Goal: Information Seeking & Learning: Learn about a topic

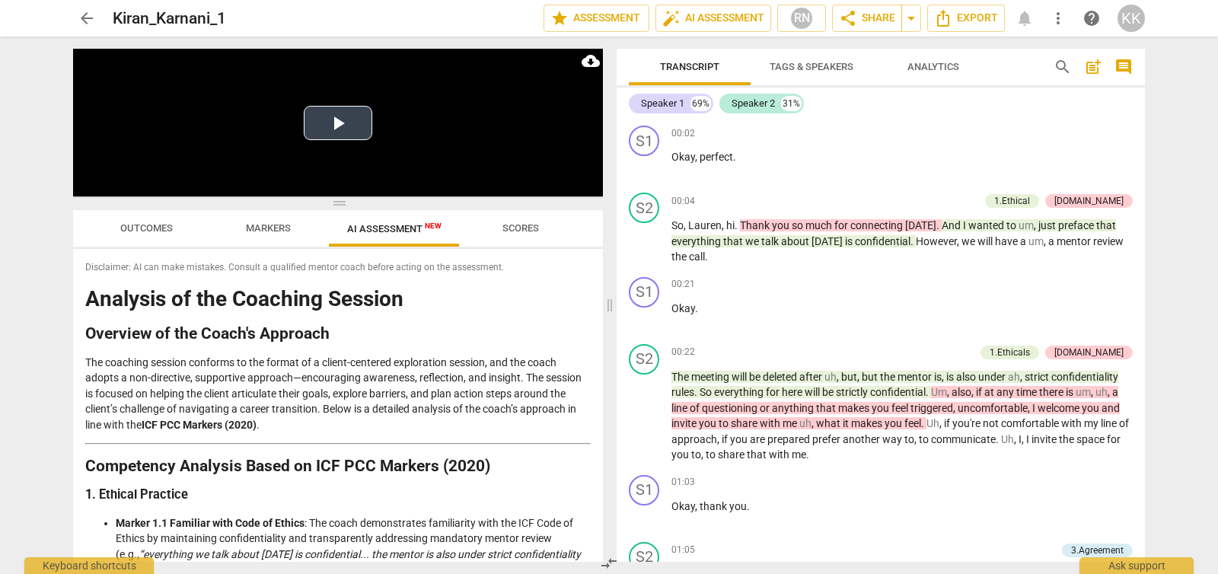
click at [341, 124] on button "Play Video" at bounding box center [338, 123] width 69 height 34
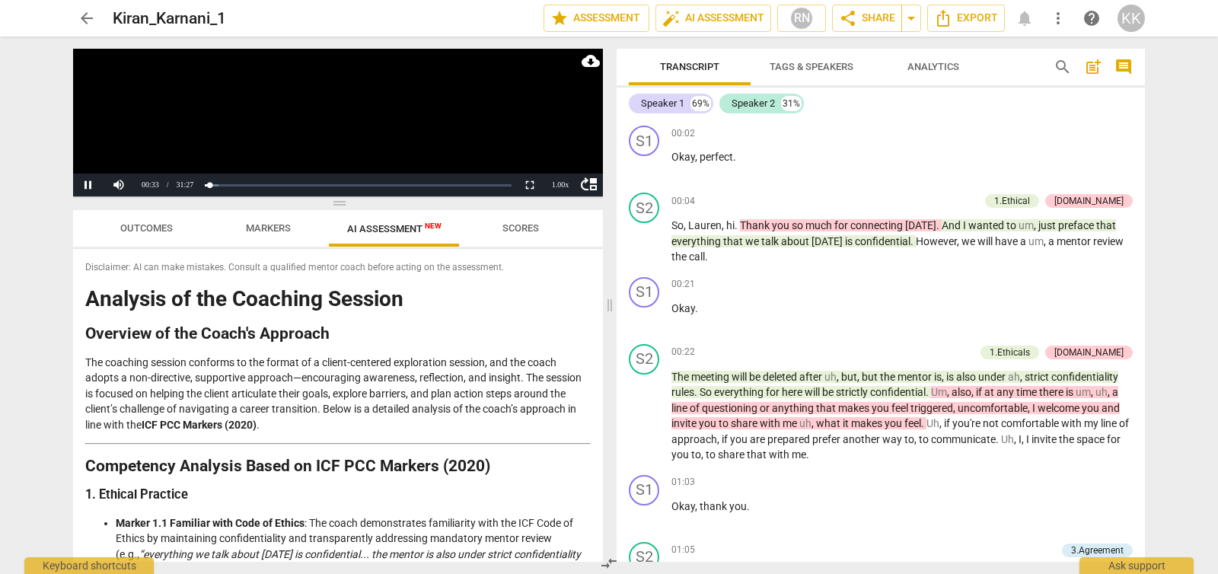
click at [1197, 301] on div "arrow_back Kiran_Karnani_1 edit star Assessment auto_fix_high AI Assessment RN …" at bounding box center [609, 287] width 1218 height 574
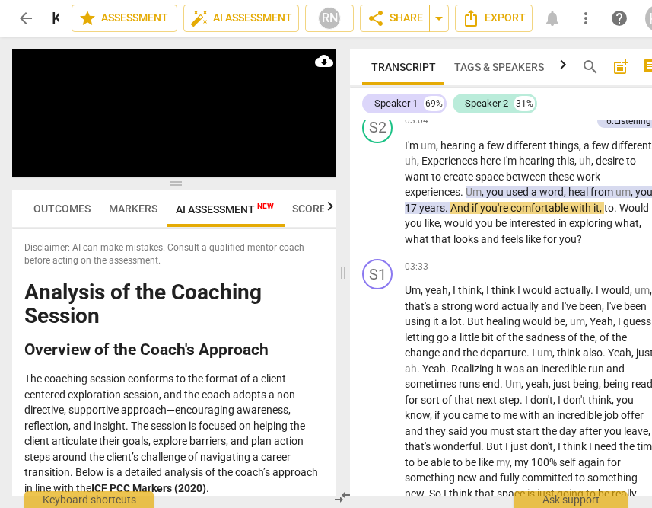
scroll to position [1137, 0]
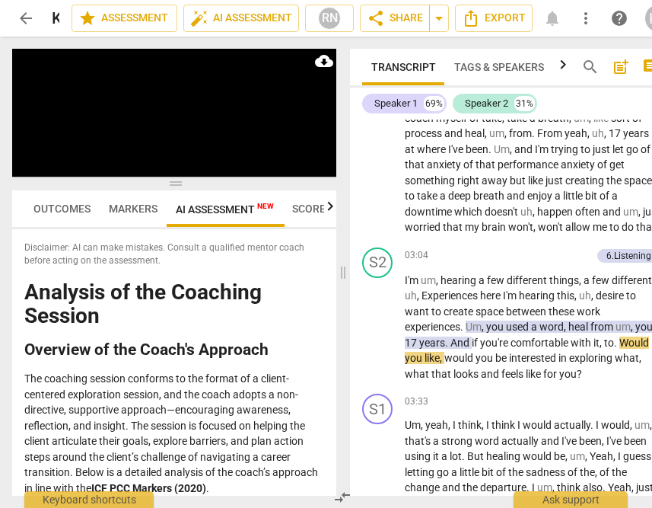
click at [474, 324] on span "Um" at bounding box center [474, 326] width 16 height 12
click at [480, 481] on span "departure" at bounding box center [503, 487] width 46 height 12
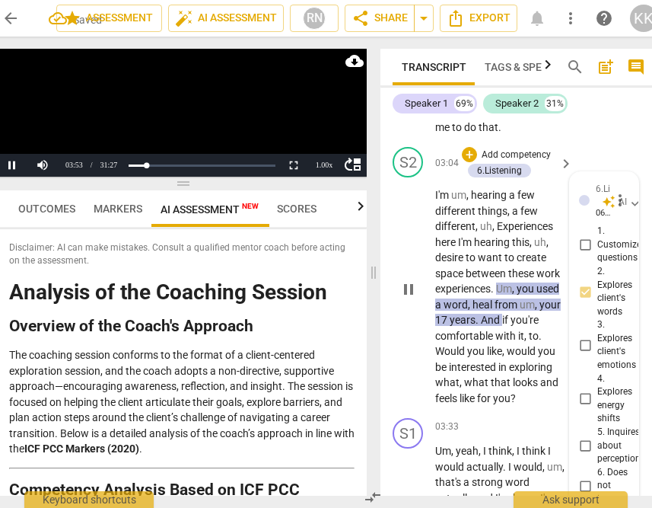
scroll to position [2016, 0]
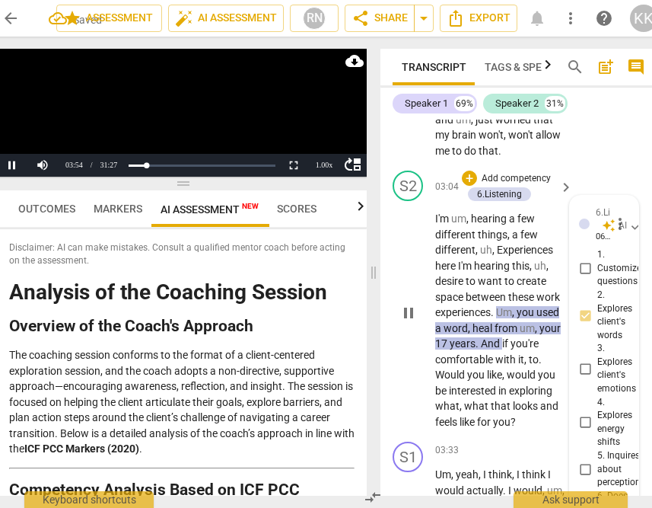
click at [504, 318] on span "Um" at bounding box center [504, 312] width 16 height 12
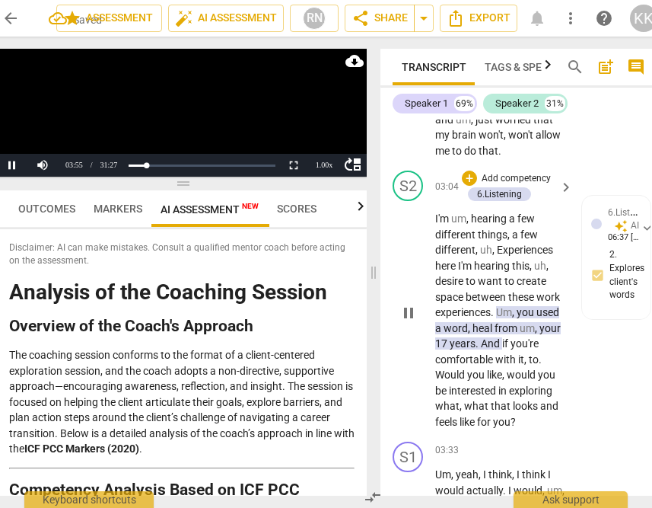
click at [504, 318] on span "Um" at bounding box center [504, 312] width 16 height 12
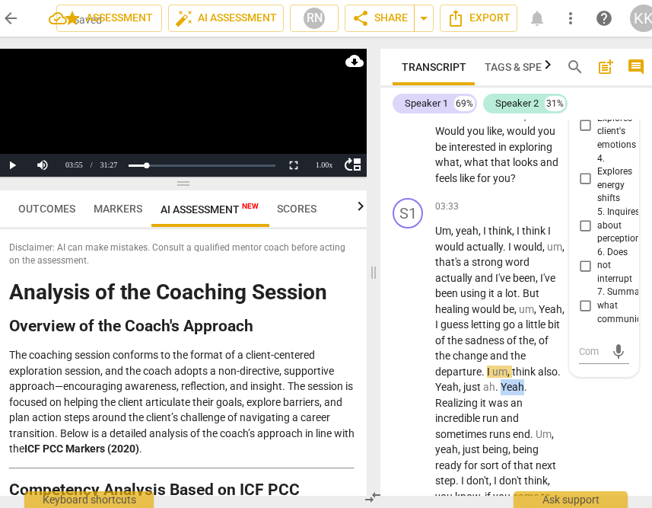
click at [504, 339] on p "Um , yeah , I think , I think I would actually . I would , um , that's a strong…" at bounding box center [500, 457] width 130 height 468
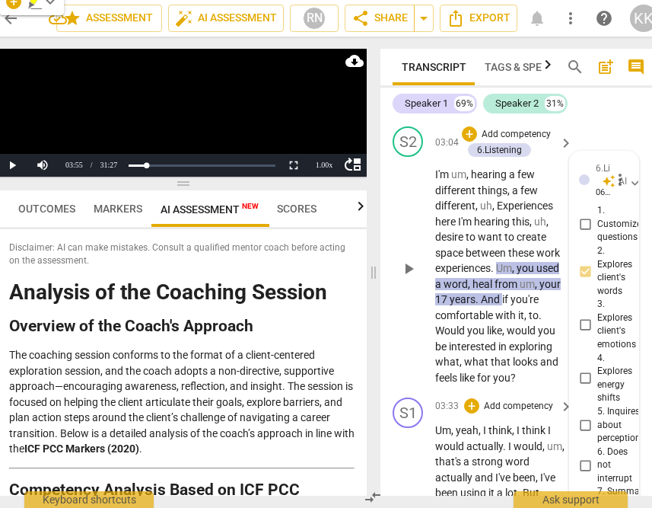
scroll to position [2073, 0]
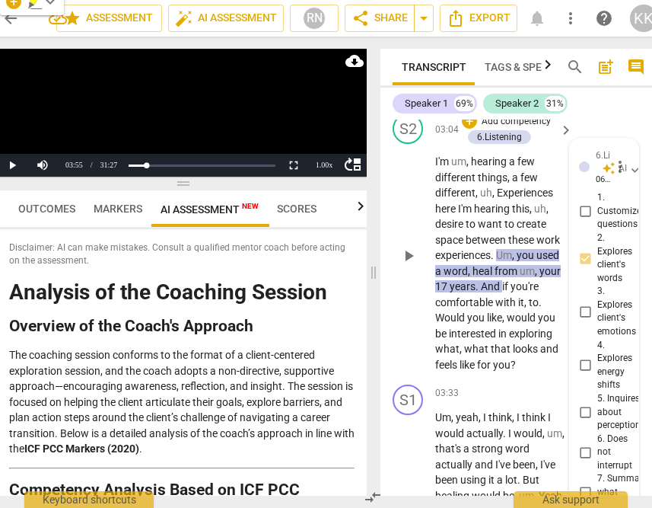
click at [413, 265] on span "play_arrow" at bounding box center [409, 256] width 18 height 18
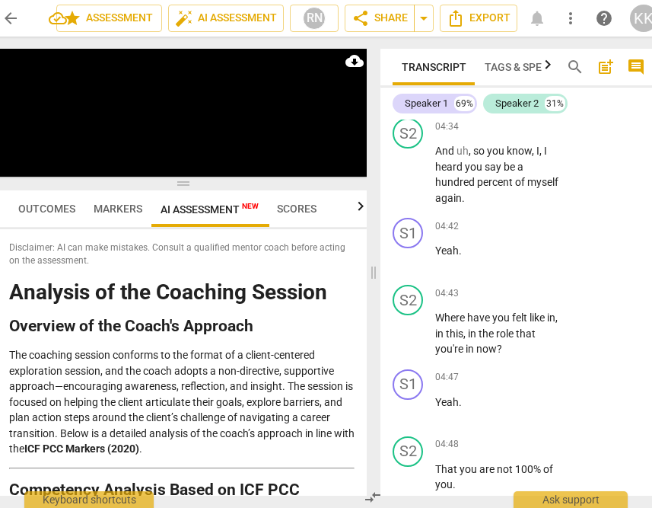
scroll to position [2831, 0]
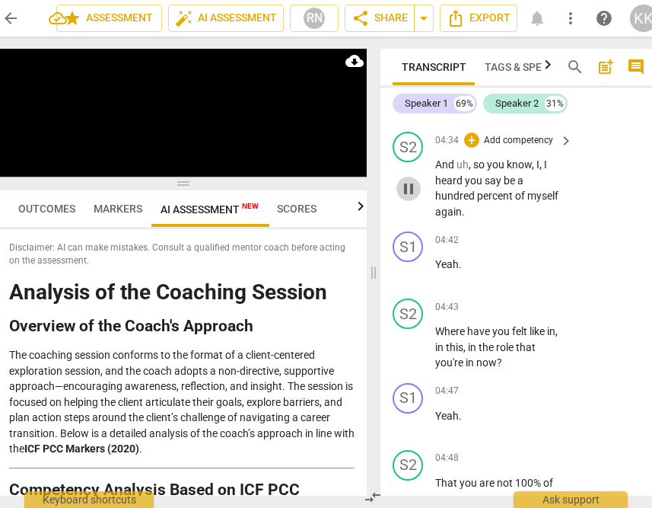
click at [403, 198] on span "pause" at bounding box center [409, 189] width 18 height 18
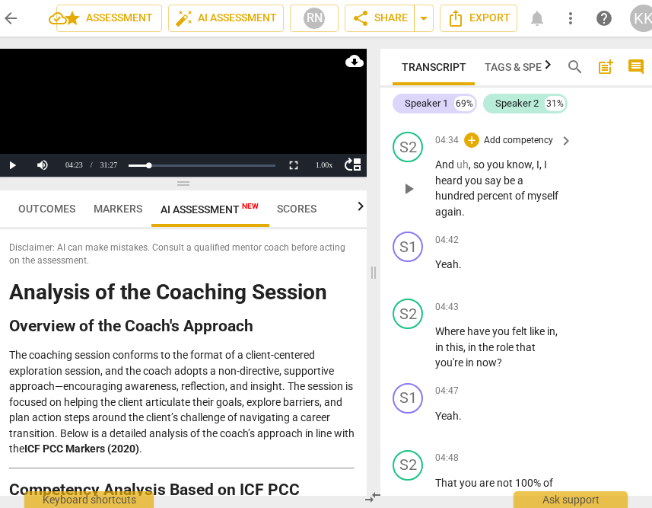
click at [403, 198] on span "play_arrow" at bounding box center [409, 189] width 18 height 18
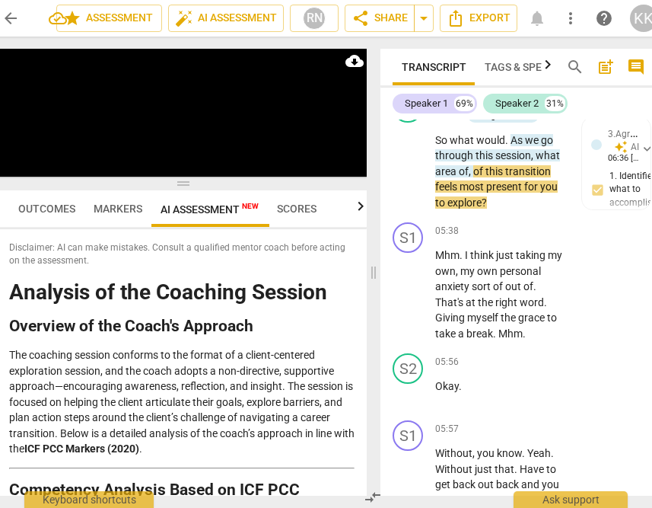
scroll to position [3643, 0]
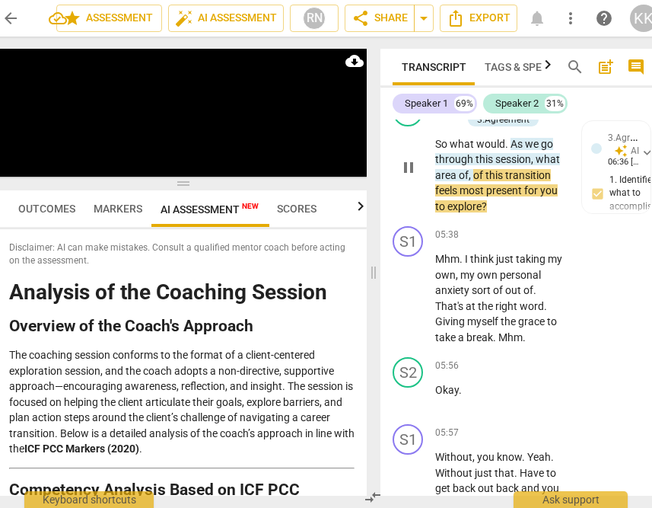
click at [406, 177] on span "pause" at bounding box center [409, 167] width 18 height 18
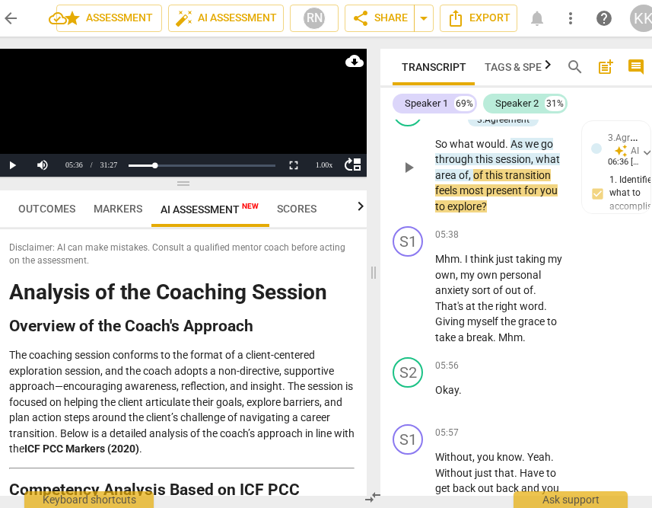
click at [406, 177] on span "play_arrow" at bounding box center [409, 167] width 18 height 18
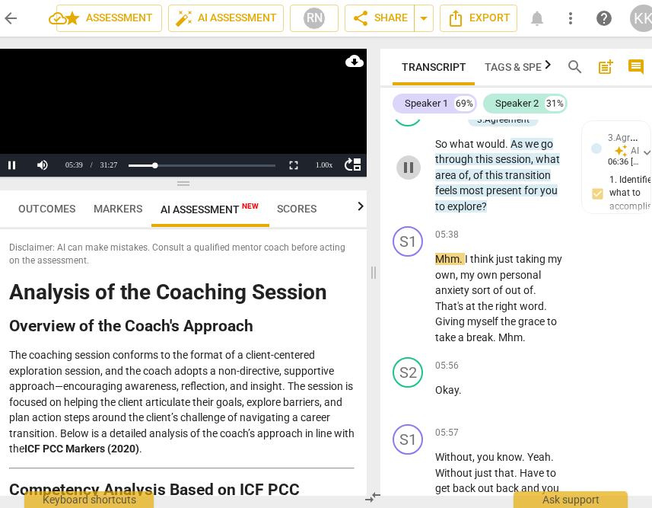
click at [406, 177] on span "pause" at bounding box center [409, 167] width 18 height 18
click at [406, 177] on span "play_arrow" at bounding box center [409, 167] width 18 height 18
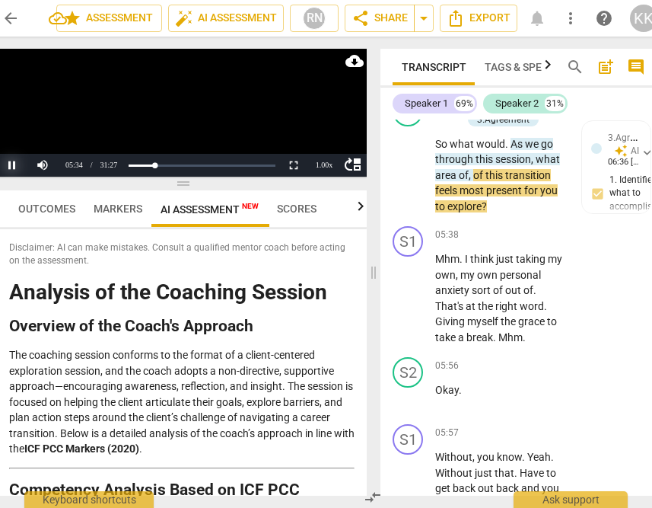
click at [11, 163] on button "Pause" at bounding box center [12, 165] width 30 height 23
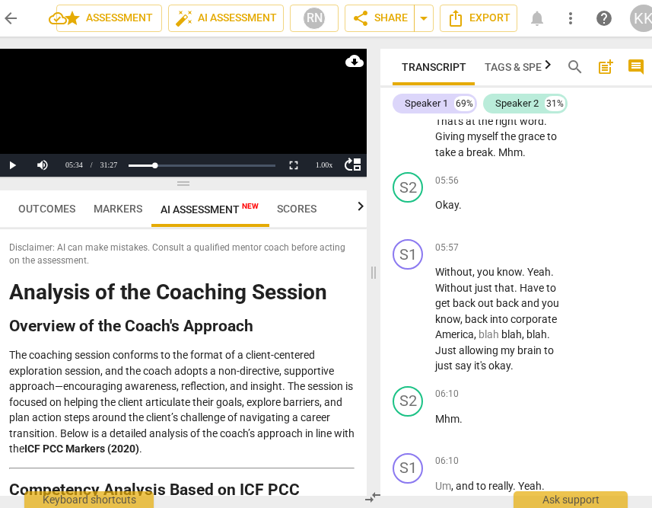
scroll to position [3843, 0]
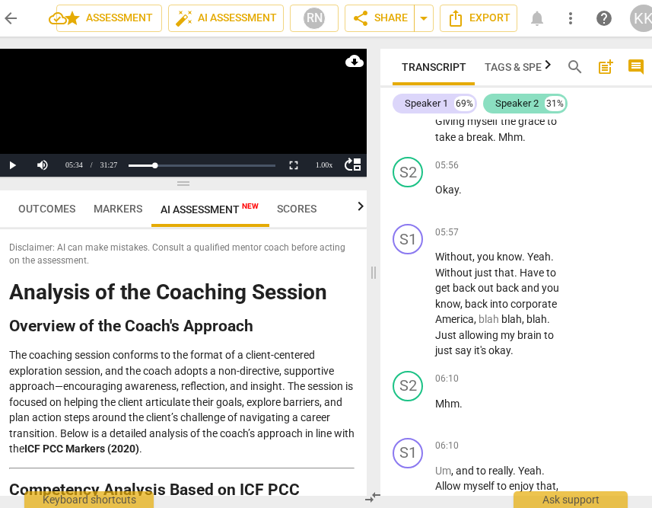
click at [509, 106] on div "Speaker 2" at bounding box center [517, 103] width 43 height 15
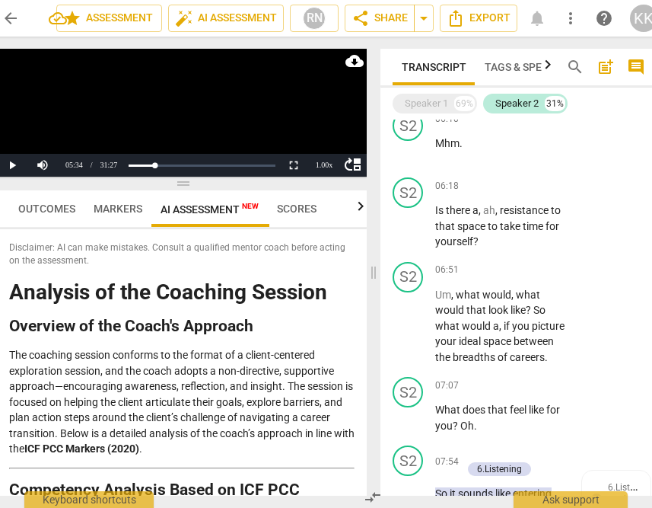
scroll to position [1834, 0]
click at [410, 334] on span "play_arrow" at bounding box center [409, 325] width 18 height 18
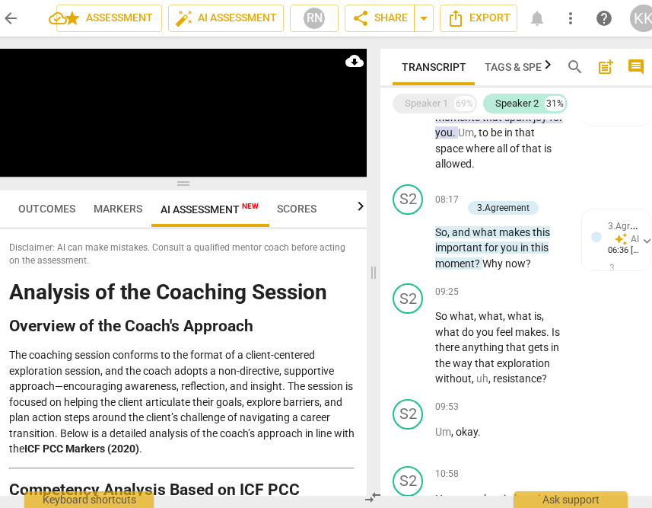
scroll to position [2297, 0]
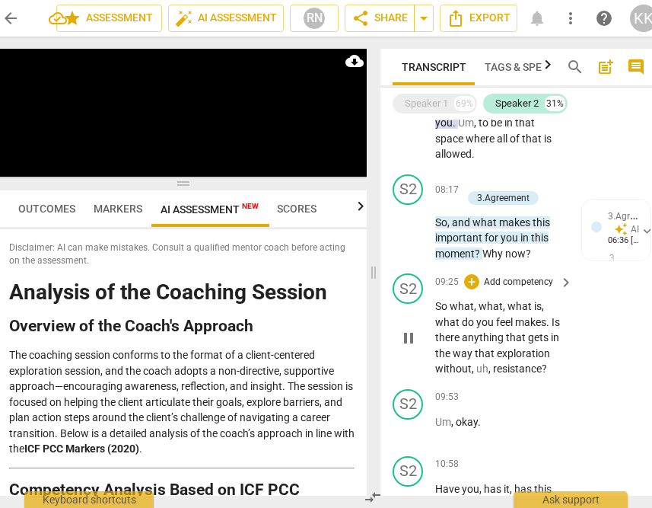
click at [408, 347] on span "pause" at bounding box center [409, 338] width 18 height 18
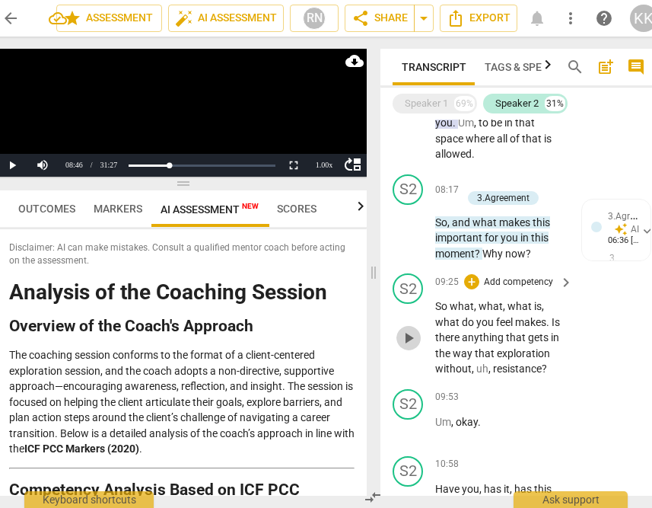
click at [408, 347] on span "play_arrow" at bounding box center [409, 338] width 18 height 18
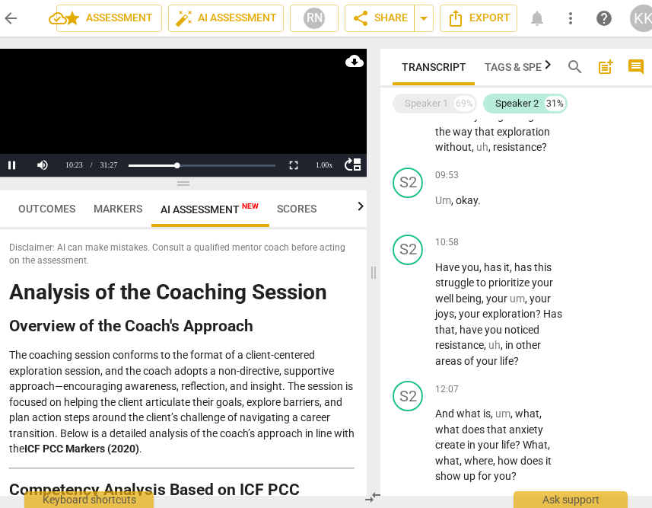
scroll to position [2533, 0]
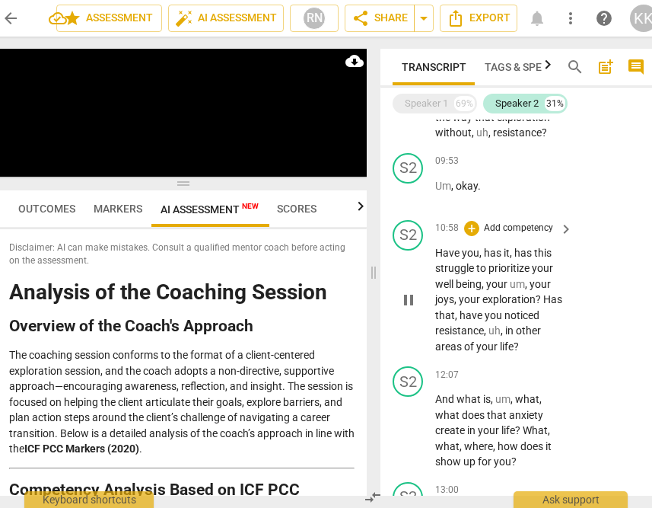
click at [416, 309] on span "pause" at bounding box center [409, 300] width 18 height 18
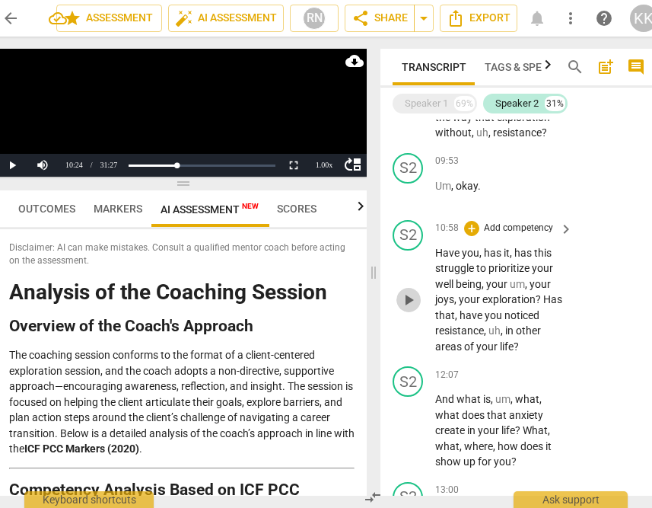
click at [417, 309] on span "play_arrow" at bounding box center [409, 300] width 18 height 18
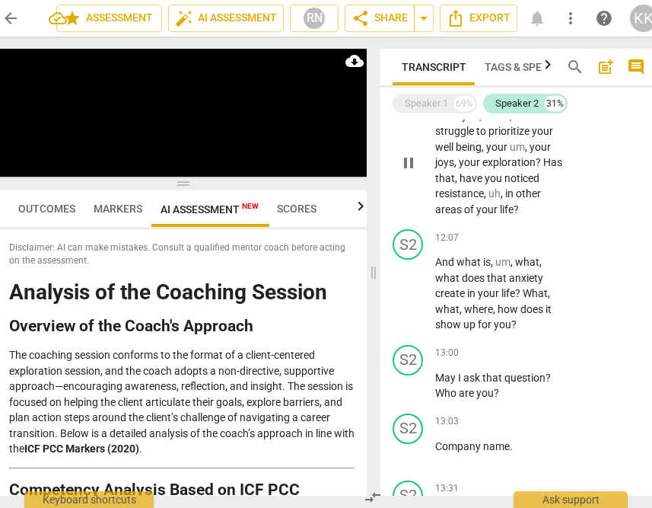
scroll to position [2671, 0]
click at [415, 302] on span "pause" at bounding box center [409, 293] width 18 height 18
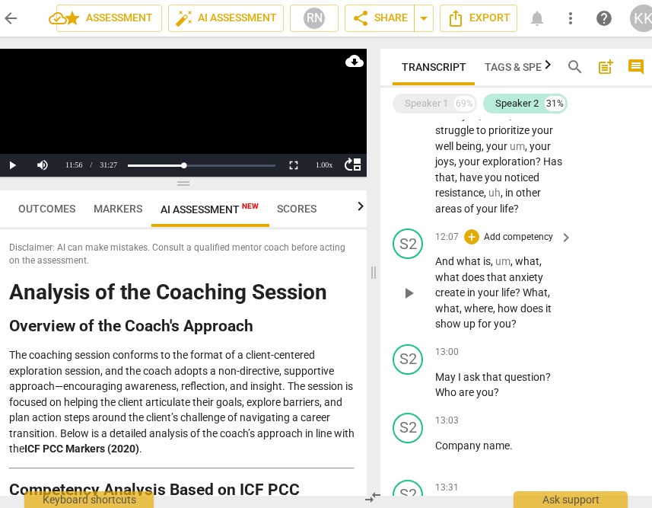
click at [415, 302] on span "play_arrow" at bounding box center [409, 293] width 18 height 18
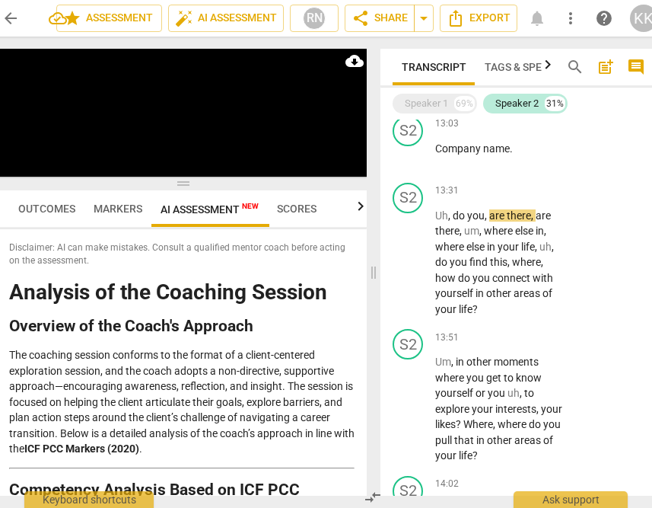
scroll to position [2979, 0]
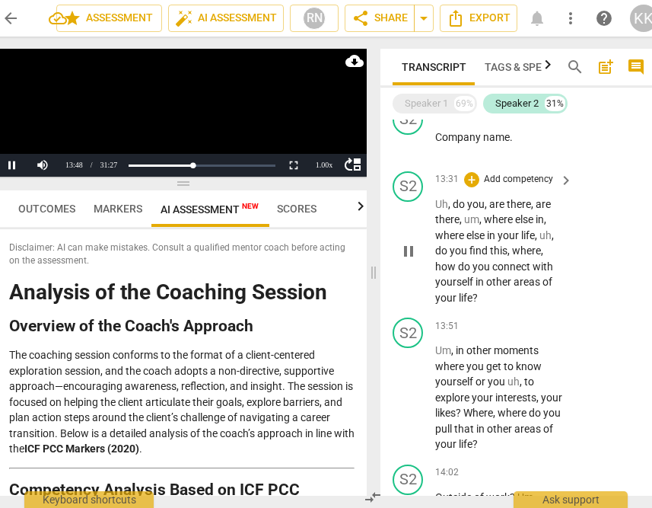
click at [440, 273] on span "how" at bounding box center [446, 266] width 23 height 12
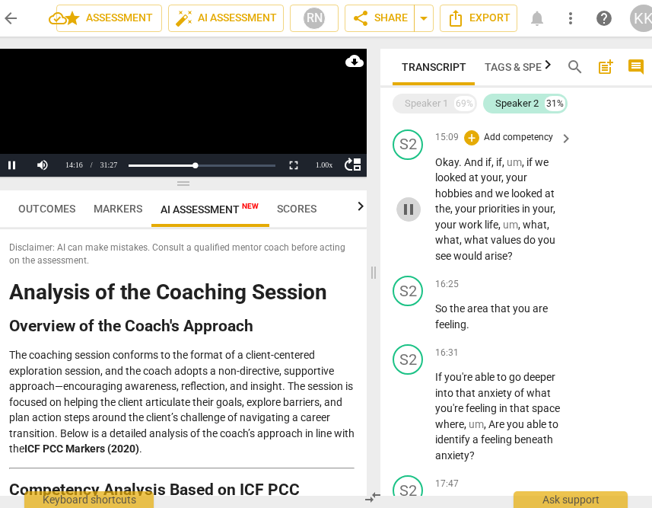
click at [406, 218] on span "pause" at bounding box center [409, 209] width 18 height 18
click at [406, 218] on span "play_arrow" at bounding box center [409, 209] width 18 height 18
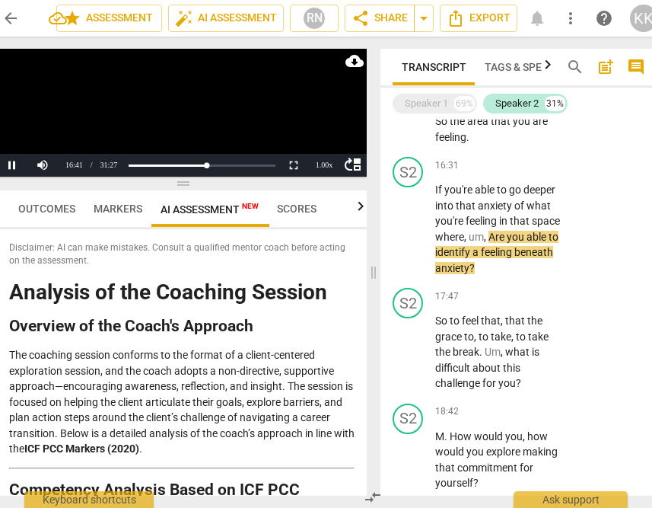
scroll to position [3598, 0]
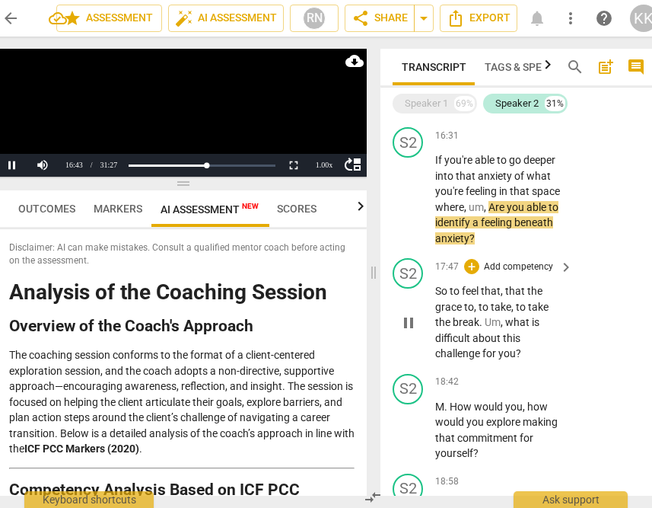
click at [406, 332] on span "pause" at bounding box center [409, 323] width 18 height 18
click at [406, 332] on span "play_arrow" at bounding box center [409, 323] width 18 height 18
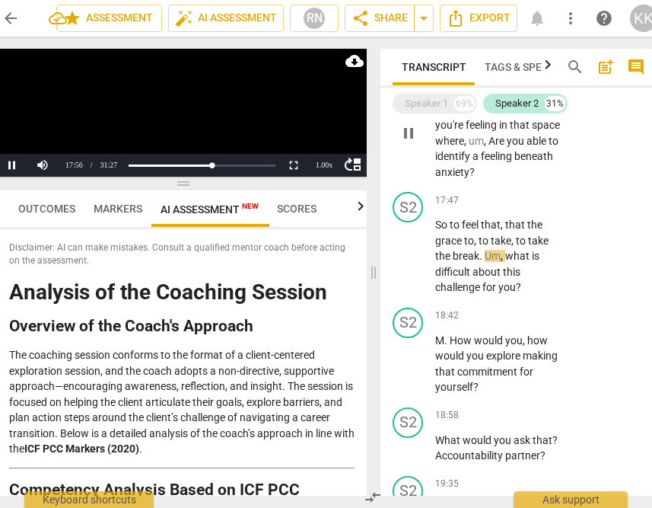
scroll to position [3715, 0]
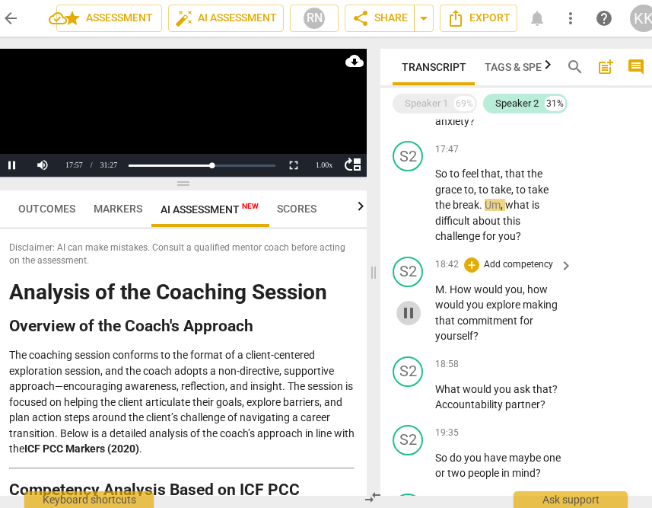
click at [407, 322] on span "pause" at bounding box center [409, 313] width 18 height 18
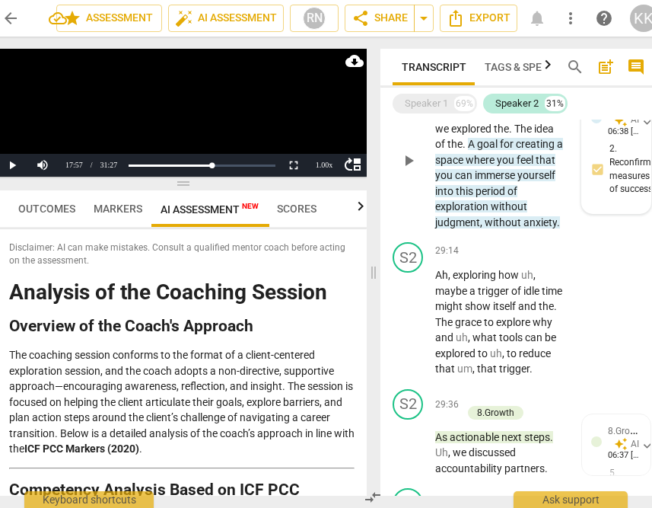
scroll to position [5803, 0]
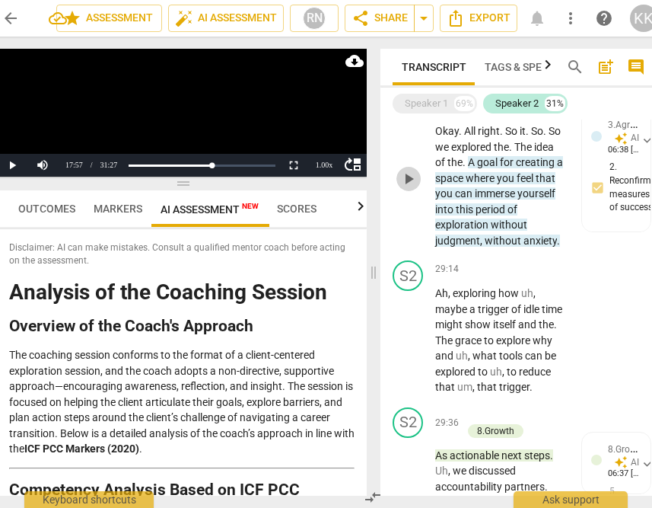
click at [403, 188] on span "play_arrow" at bounding box center [409, 179] width 18 height 18
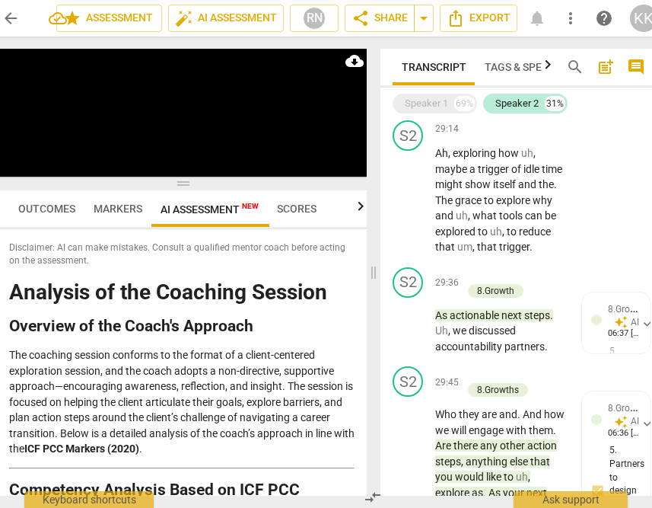
scroll to position [5954, 0]
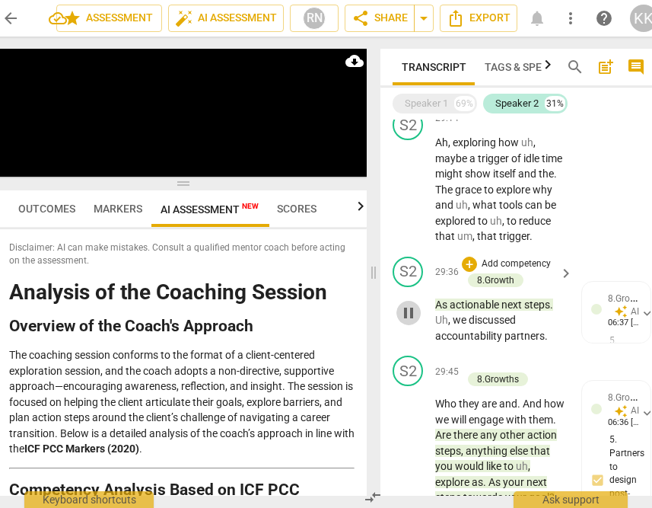
click at [404, 322] on span "pause" at bounding box center [409, 313] width 18 height 18
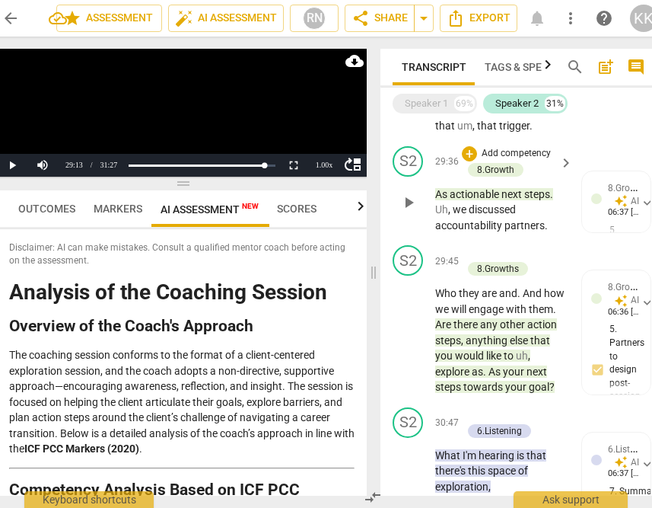
scroll to position [6103, 0]
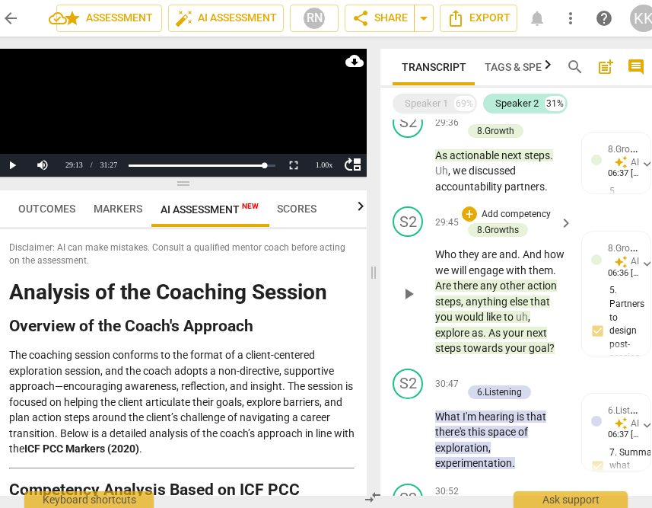
click at [409, 303] on span "play_arrow" at bounding box center [409, 294] width 18 height 18
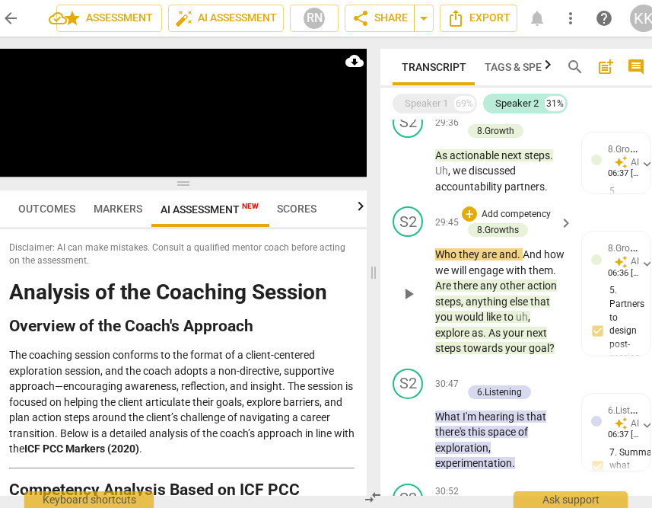
click at [409, 352] on div "play_arrow pause" at bounding box center [416, 294] width 39 height 115
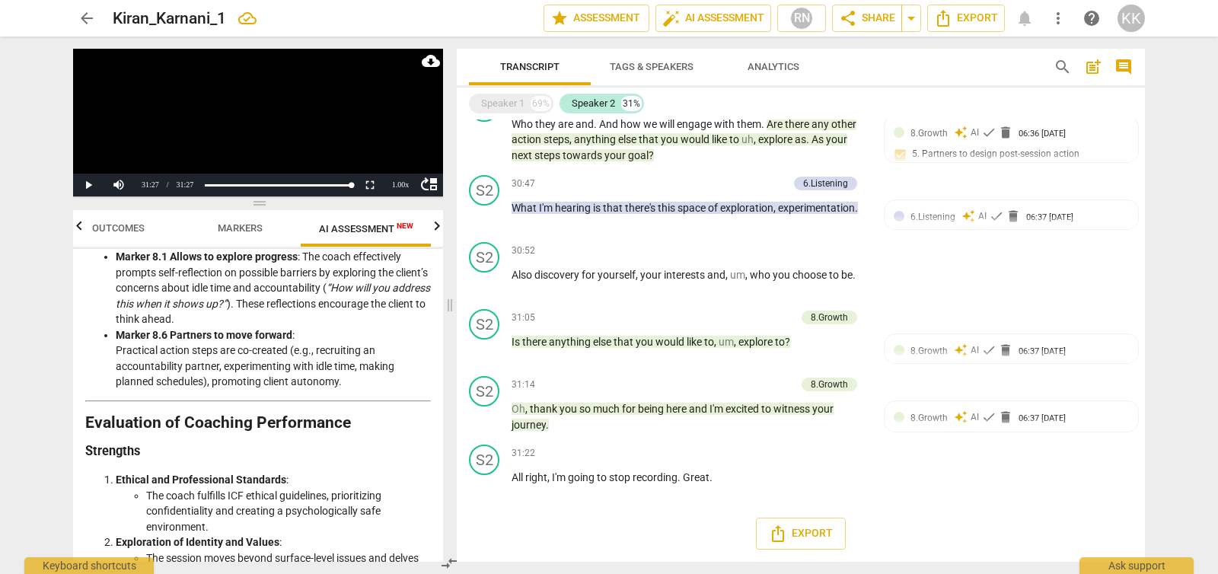
scroll to position [3930, 0]
